Goal: Navigation & Orientation: Find specific page/section

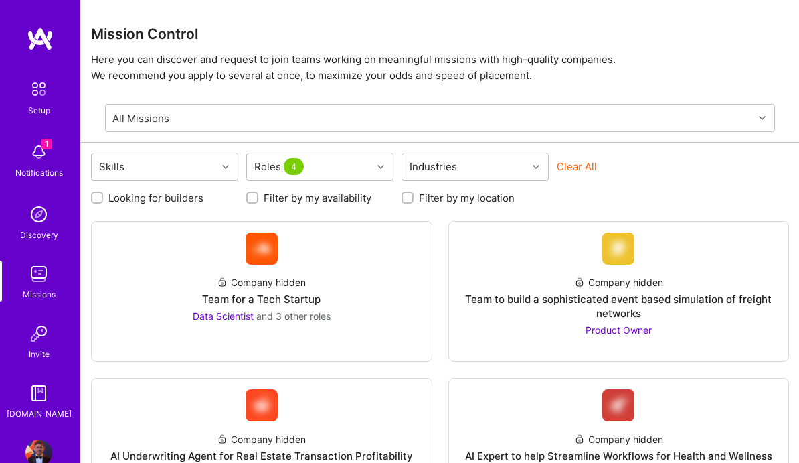
click at [46, 39] on img at bounding box center [40, 39] width 27 height 24
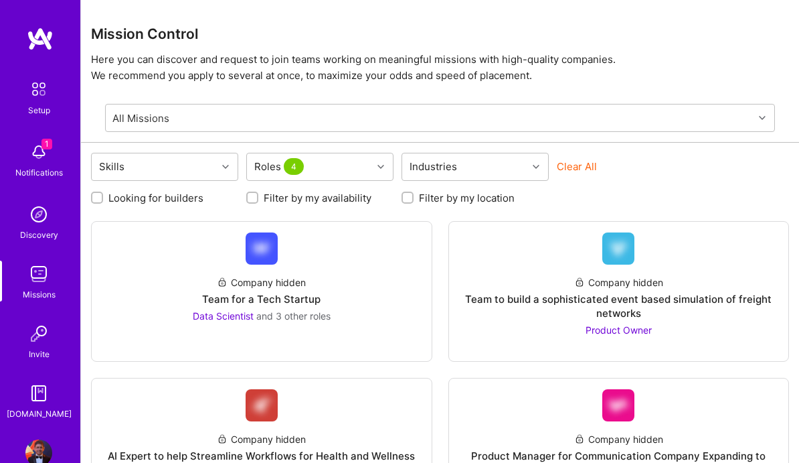
click at [42, 46] on img at bounding box center [40, 39] width 27 height 24
click at [39, 36] on img at bounding box center [40, 39] width 27 height 24
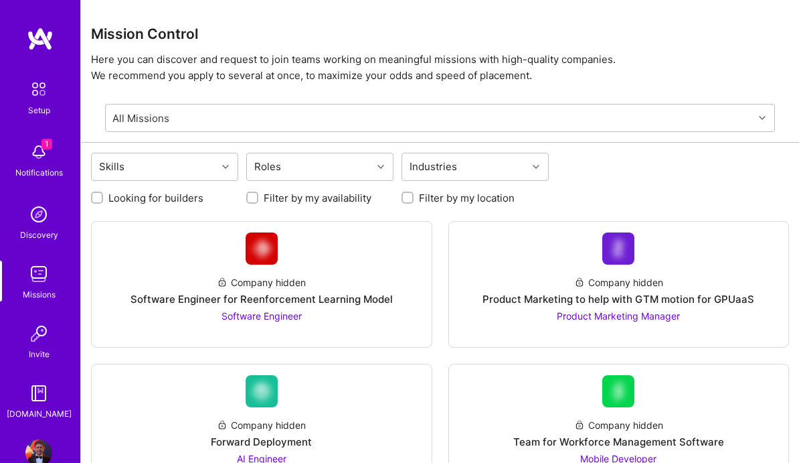
click at [37, 44] on img at bounding box center [40, 39] width 27 height 24
click at [38, 40] on img at bounding box center [40, 39] width 27 height 24
click at [45, 98] on img at bounding box center [39, 89] width 28 height 28
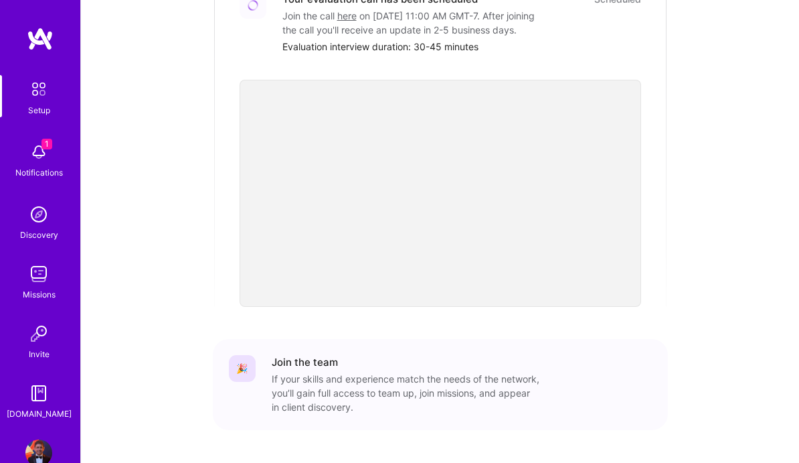
scroll to position [471, 0]
